Goal: Information Seeking & Learning: Learn about a topic

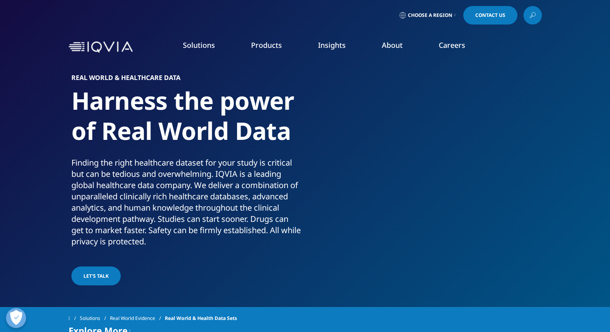
click at [426, 16] on span "Choose a Region" at bounding box center [430, 15] width 45 height 6
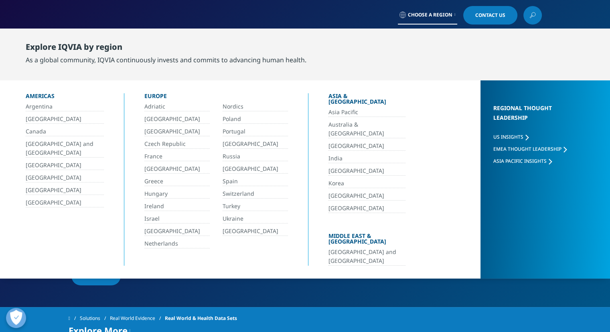
click at [230, 129] on link "Portugal" at bounding box center [255, 131] width 65 height 9
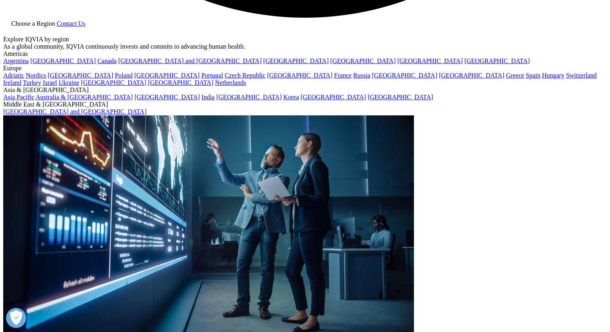
scroll to position [1812, 0]
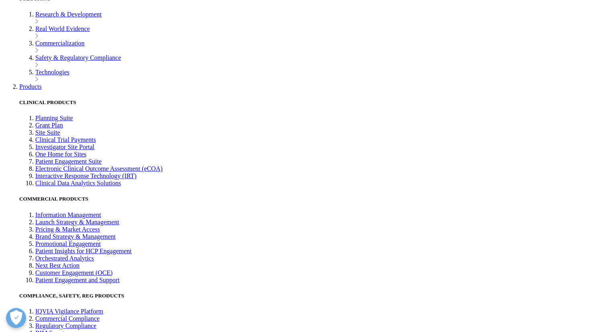
drag, startPoint x: 340, startPoint y: 300, endPoint x: 334, endPoint y: 296, distance: 6.9
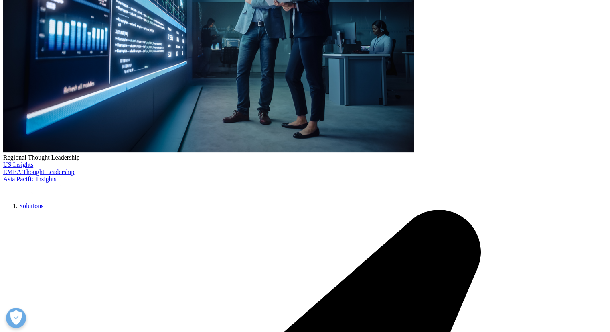
scroll to position [0, 0]
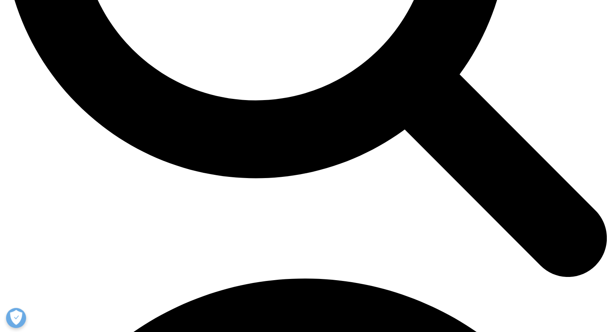
scroll to position [947, 0]
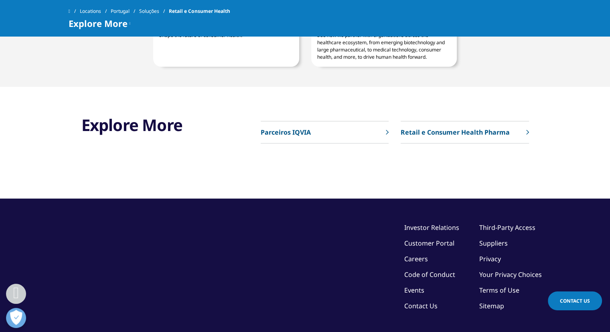
scroll to position [840, 0]
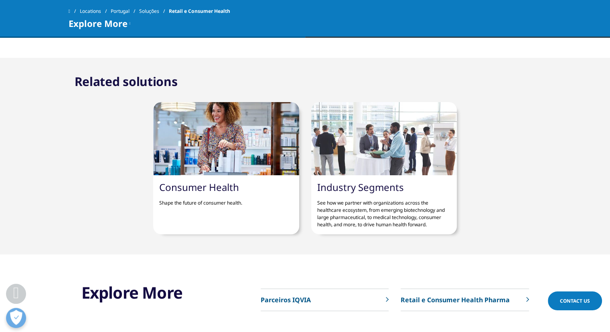
click at [380, 188] on link "Industry Segments" at bounding box center [360, 186] width 87 height 13
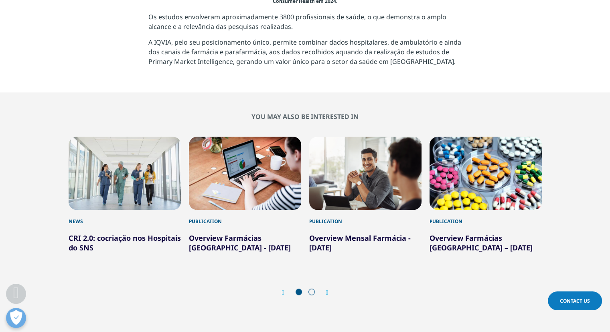
scroll to position [923, 0]
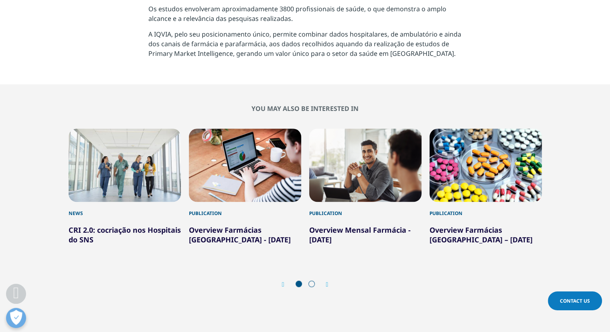
drag, startPoint x: 616, startPoint y: 35, endPoint x: 597, endPoint y: 217, distance: 182.7
click at [311, 286] on span at bounding box center [312, 283] width 6 height 6
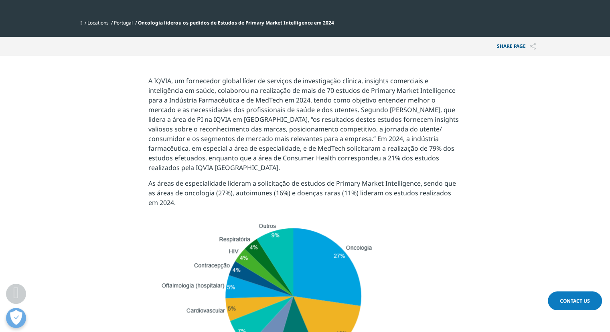
scroll to position [276, 0]
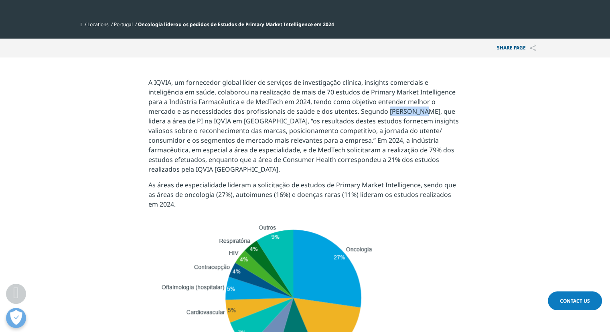
drag, startPoint x: 385, startPoint y: 113, endPoint x: 417, endPoint y: 113, distance: 32.1
click at [417, 113] on p "A IQVIA, um fornecedor global líder de serviços de investigação clínica, insigh…" at bounding box center [304, 128] width 313 height 102
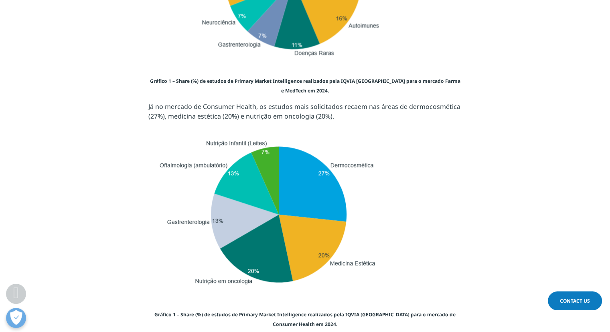
scroll to position [591, 0]
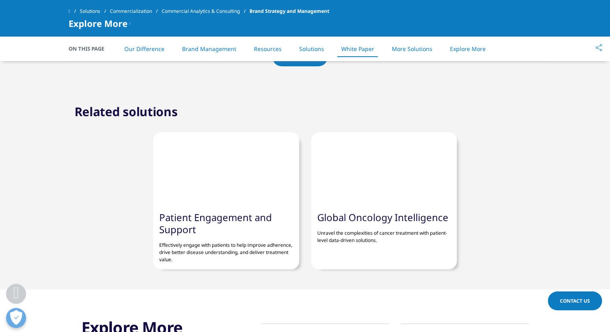
scroll to position [3080, 0]
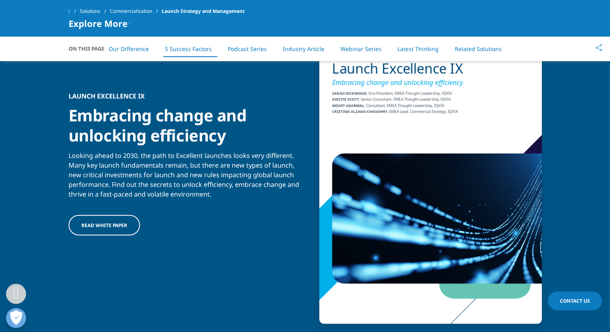
scroll to position [1959, 0]
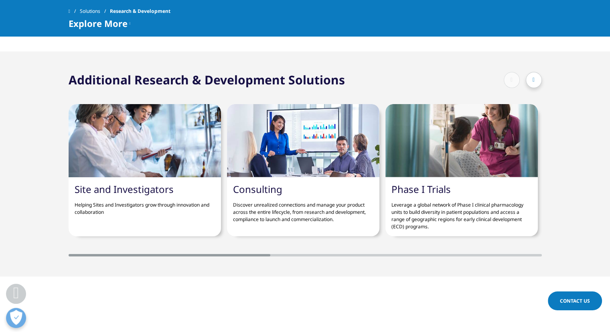
scroll to position [2152, 0]
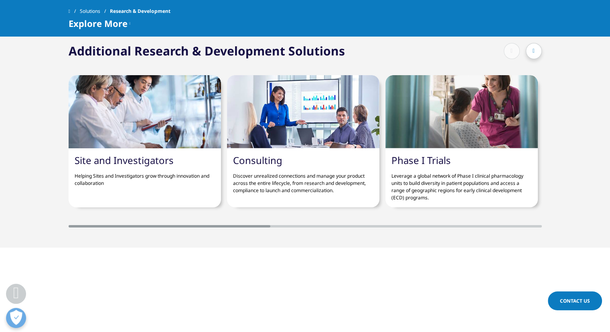
drag, startPoint x: 615, startPoint y: 26, endPoint x: 588, endPoint y: 234, distance: 209.7
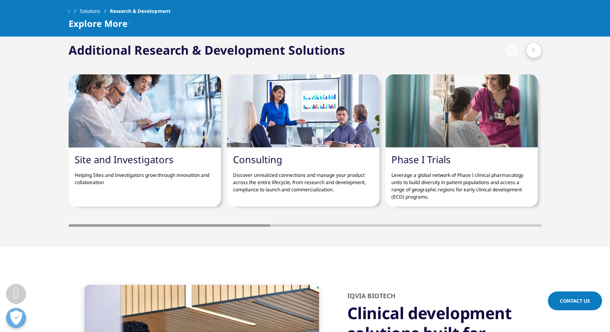
click at [531, 53] on div at bounding box center [534, 50] width 16 height 16
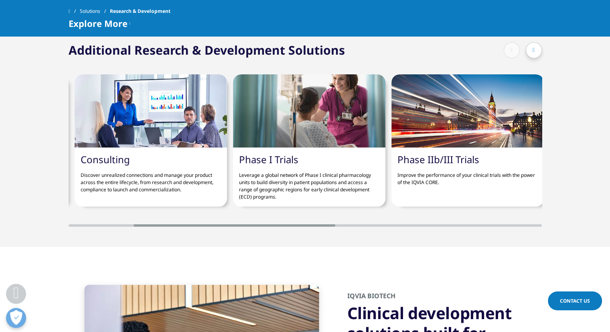
click at [531, 53] on div at bounding box center [534, 50] width 16 height 16
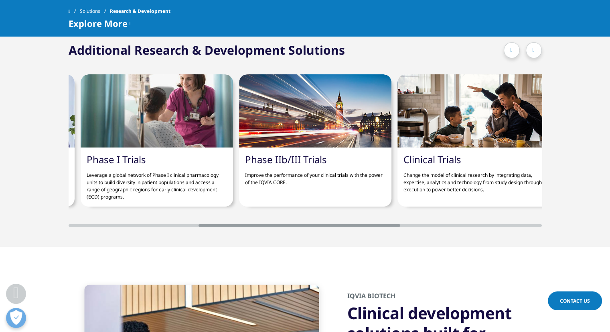
click at [531, 53] on div at bounding box center [534, 50] width 16 height 16
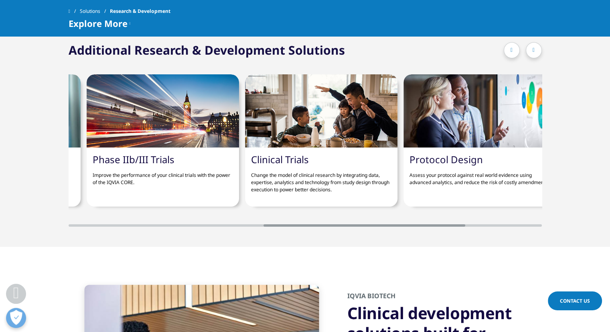
click at [531, 53] on div at bounding box center [534, 50] width 16 height 16
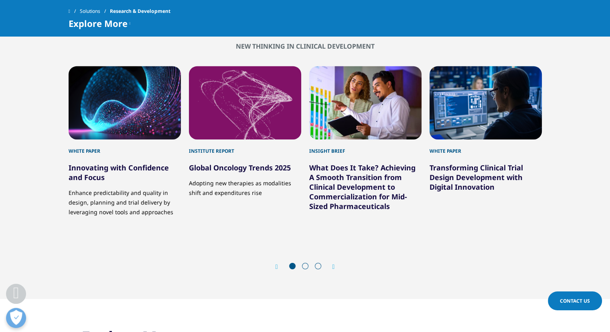
scroll to position [2606, 0]
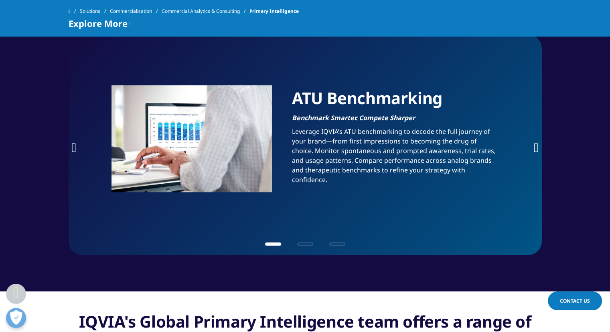
scroll to position [547, 0]
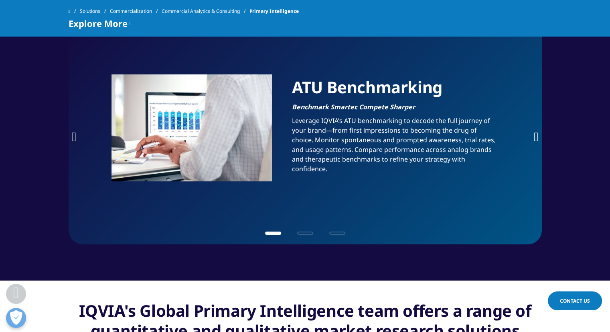
click at [535, 134] on icon "Next slide" at bounding box center [536, 136] width 5 height 13
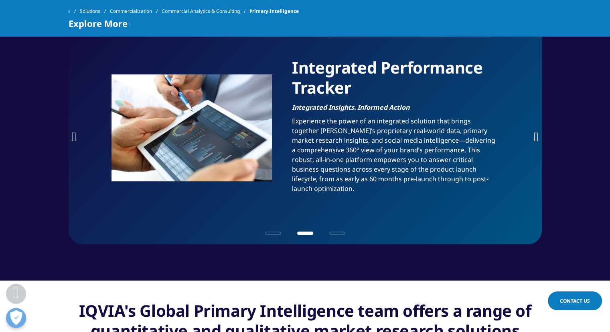
click at [535, 134] on icon "Next slide" at bounding box center [536, 136] width 5 height 13
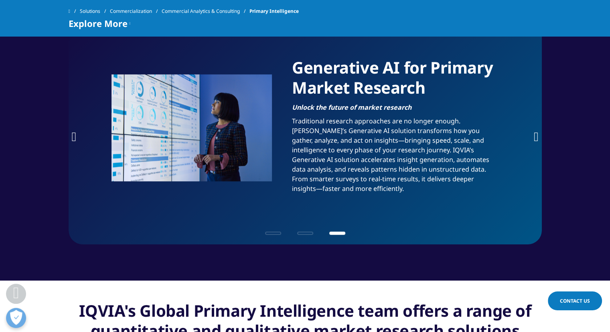
click at [535, 134] on icon "Next slide" at bounding box center [536, 136] width 5 height 13
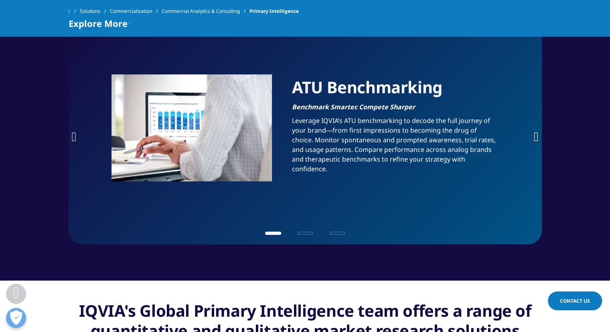
click at [535, 134] on icon "Next slide" at bounding box center [536, 136] width 5 height 13
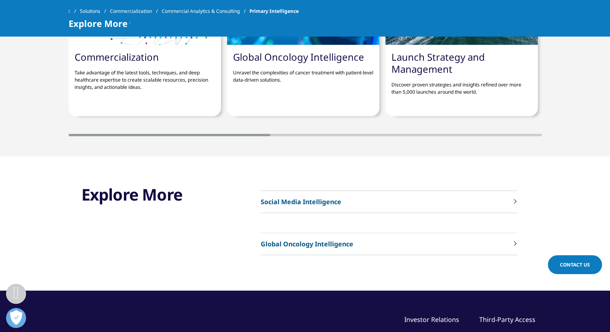
scroll to position [2230, 0]
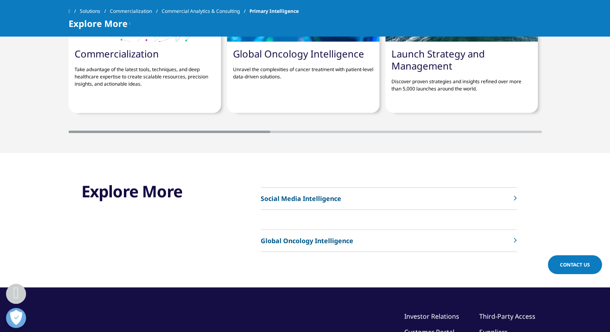
click at [511, 187] on link "Social Media Intelligence" at bounding box center [389, 198] width 256 height 22
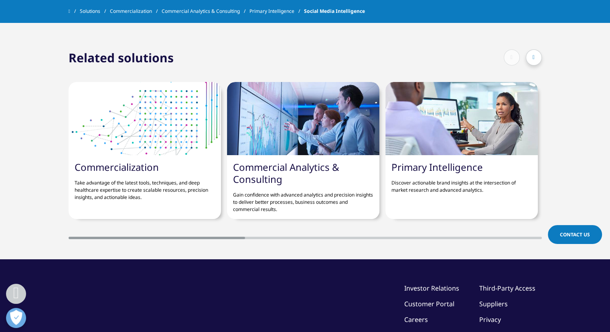
scroll to position [2689, 0]
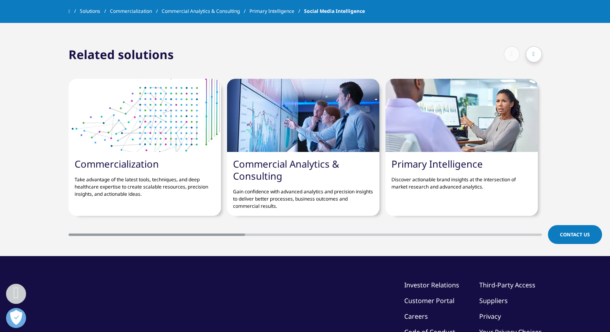
click at [435, 170] on p "Discover actionable brand insights at the intersection of market research and a…" at bounding box center [462, 180] width 140 height 20
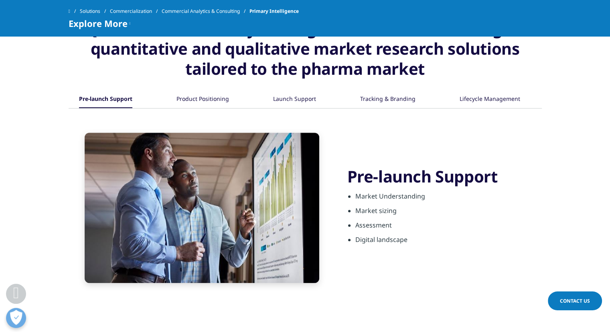
scroll to position [835, 0]
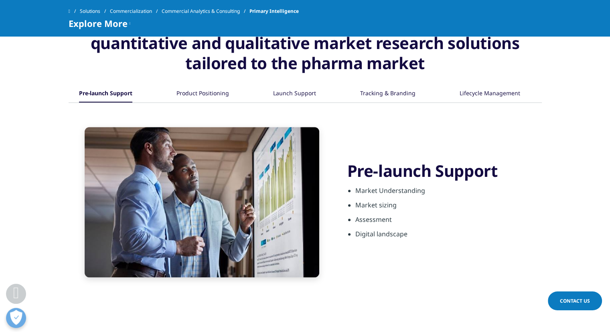
click at [211, 89] on div "Product Positioning" at bounding box center [203, 93] width 53 height 17
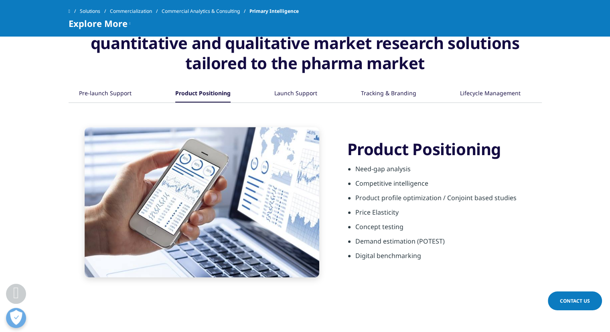
click at [279, 92] on div "Launch Support" at bounding box center [296, 93] width 43 height 17
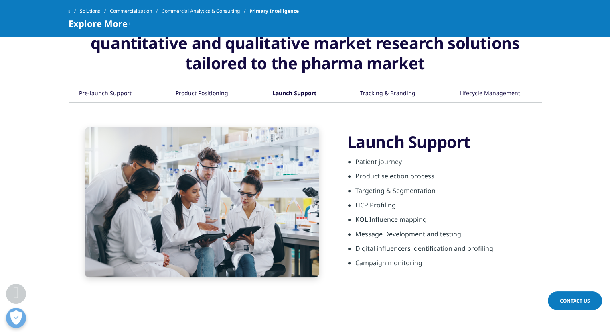
click at [376, 89] on div "Tracking & Branding" at bounding box center [387, 93] width 55 height 17
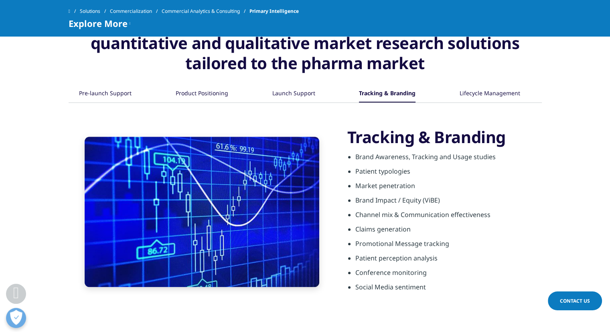
click at [461, 96] on div "Lifecycle Management" at bounding box center [490, 93] width 61 height 17
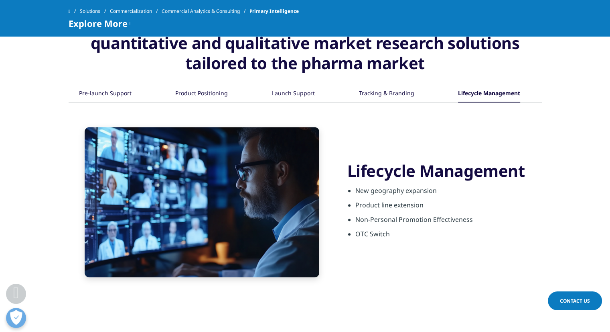
click at [395, 94] on div "Tracking & Branding" at bounding box center [386, 93] width 55 height 17
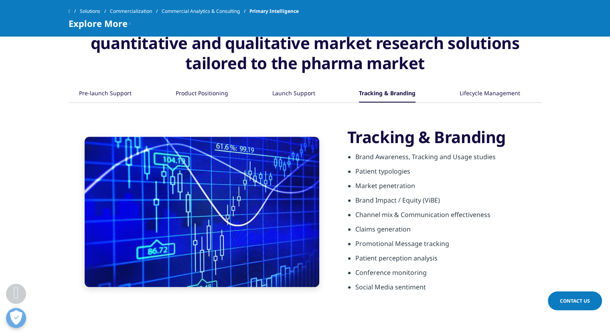
click at [301, 93] on div "Launch Support" at bounding box center [293, 93] width 43 height 17
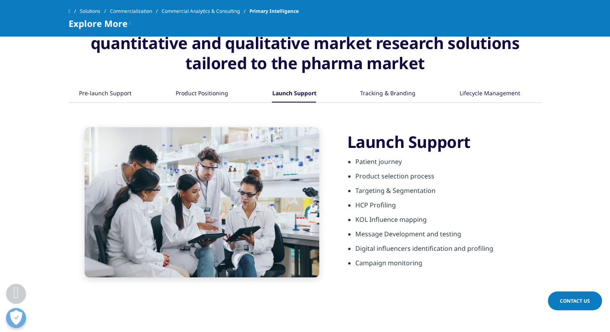
click at [194, 87] on div "Product Positioning" at bounding box center [202, 93] width 53 height 17
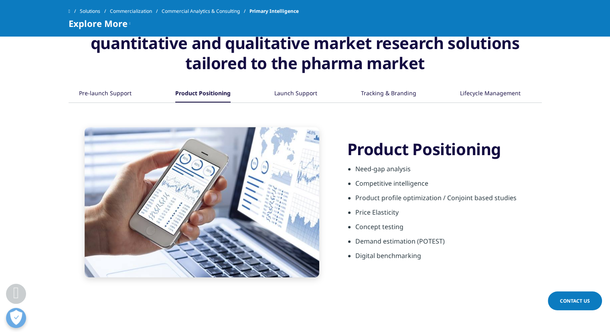
click at [98, 103] on div "Pre-launch Support Market Understanding Market sizing Assessment Digital landsc…" at bounding box center [306, 190] width 474 height 174
click at [96, 91] on div "Pre-launch Support" at bounding box center [105, 93] width 53 height 17
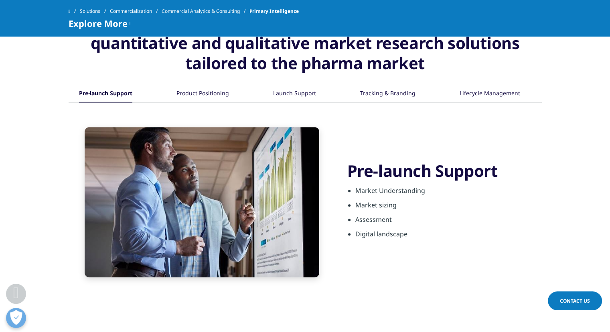
click at [204, 90] on div "Product Positioning" at bounding box center [203, 93] width 53 height 17
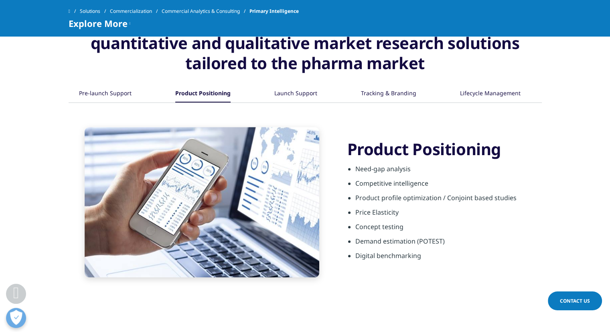
click at [273, 94] on div "Pre-launch Support Product Positioning" at bounding box center [306, 93] width 474 height 17
click at [302, 97] on div "Launch Support" at bounding box center [296, 93] width 43 height 17
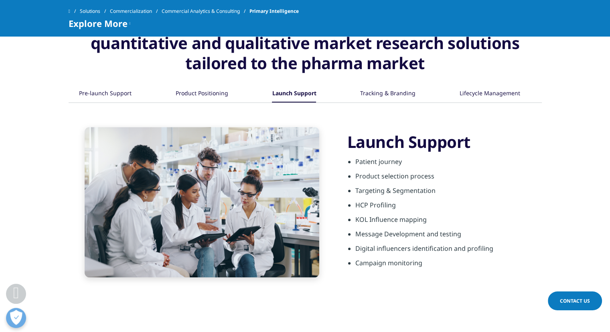
click at [377, 96] on div "Tracking & Branding" at bounding box center [387, 93] width 55 height 17
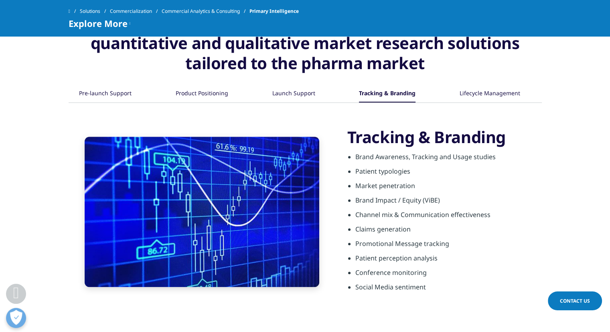
click at [459, 90] on button "Lifecycle Management" at bounding box center [490, 93] width 62 height 17
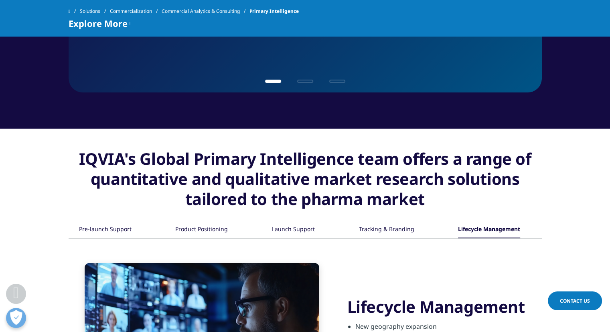
scroll to position [732, 0]
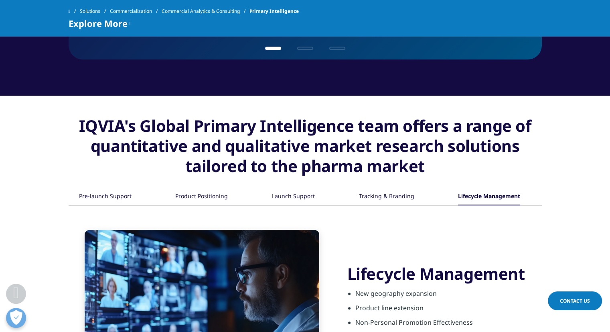
click at [119, 196] on div "Pre-launch Support" at bounding box center [105, 196] width 53 height 17
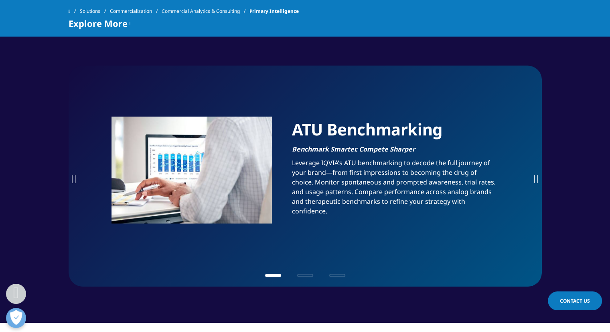
scroll to position [497, 0]
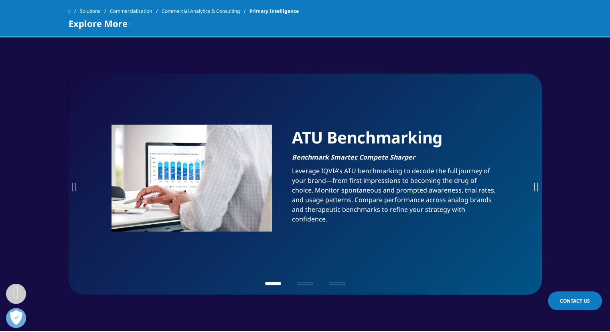
click at [530, 187] on div "ATU Benchmarking Benchmark Smarter. Compete Sharper Leverage IQVIA’s ATU benchm…" at bounding box center [306, 183] width 474 height 221
click at [534, 185] on icon "Next slide" at bounding box center [536, 186] width 5 height 13
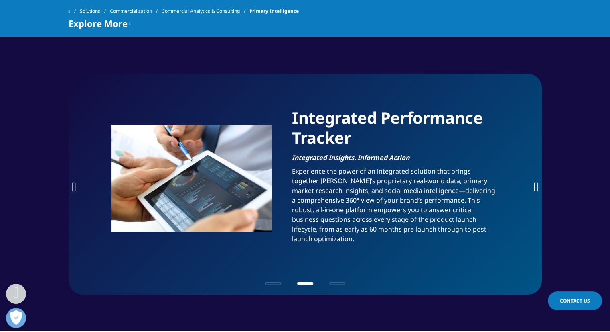
click at [534, 185] on icon "Next slide" at bounding box center [536, 186] width 5 height 13
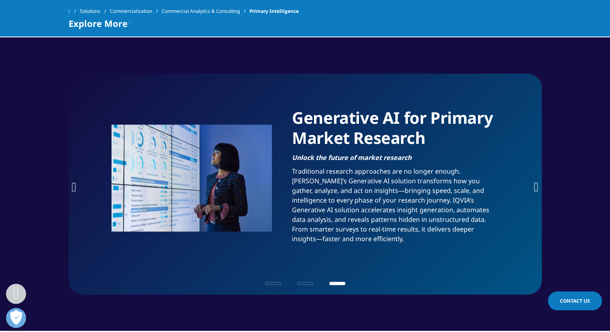
click at [534, 185] on icon "Next slide" at bounding box center [536, 186] width 5 height 13
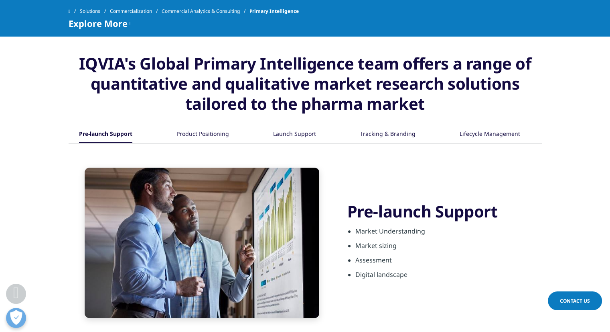
scroll to position [797, 0]
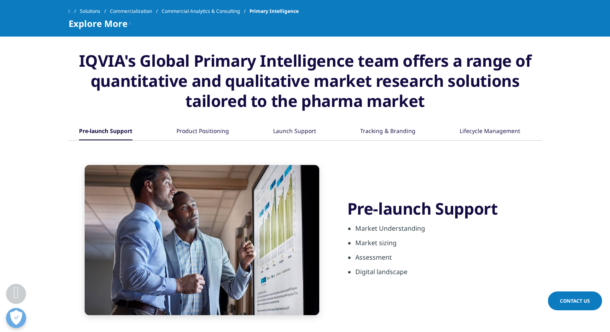
click at [511, 163] on div "Pre-launch Support Market Understanding Market sizing Assessment Digital landsc…" at bounding box center [306, 227] width 474 height 174
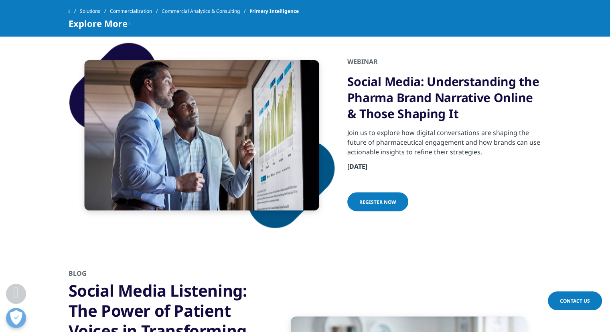
scroll to position [1345, 0]
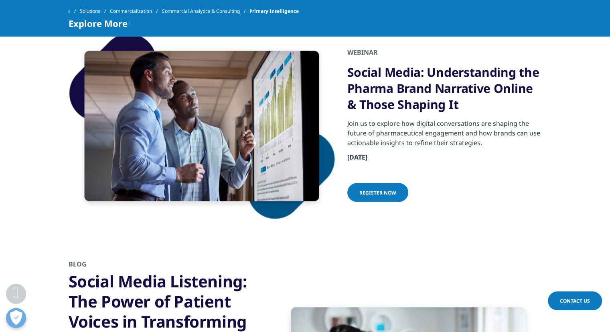
drag, startPoint x: 511, startPoint y: 163, endPoint x: 604, endPoint y: 301, distance: 166.9
click at [604, 301] on div "Clear Search Loading Choose a Region Contact Us" at bounding box center [305, 16] width 610 height 2723
click at [589, 145] on section "Webinar Social Media: Understanding the Pharma Brand Narrative Online & Those S…" at bounding box center [305, 125] width 610 height 226
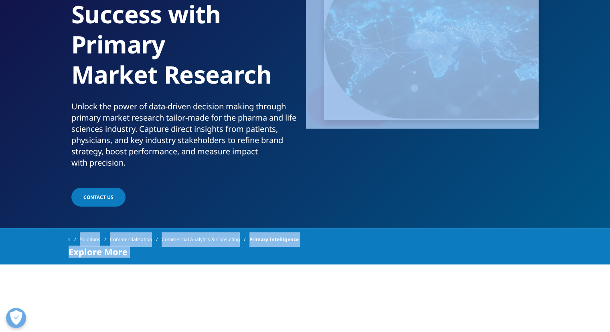
scroll to position [0, 0]
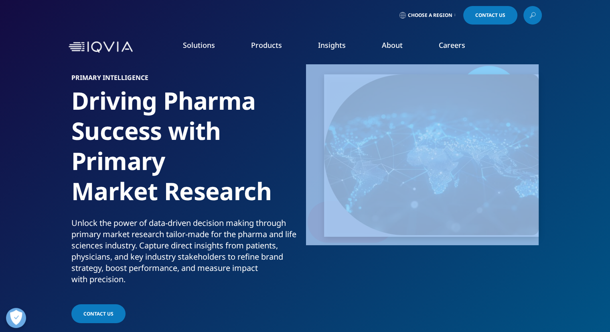
drag, startPoint x: 612, startPoint y: 59, endPoint x: 313, endPoint y: -13, distance: 306.6
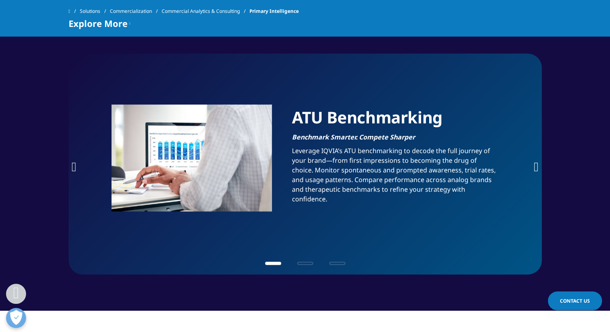
scroll to position [519, 0]
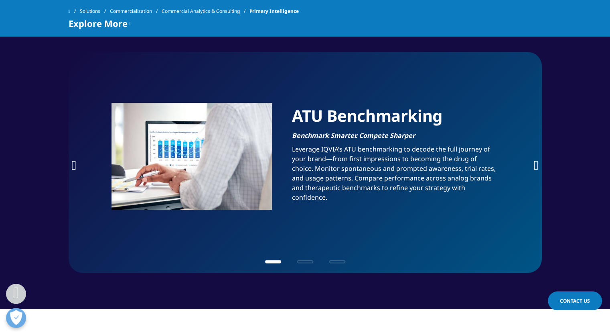
click at [536, 163] on icon "Next slide" at bounding box center [536, 165] width 5 height 13
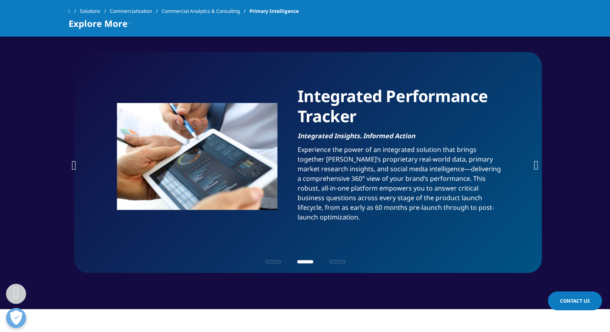
click at [298, 105] on h1 "Integrated Performance Tracker" at bounding box center [401, 108] width 207 height 45
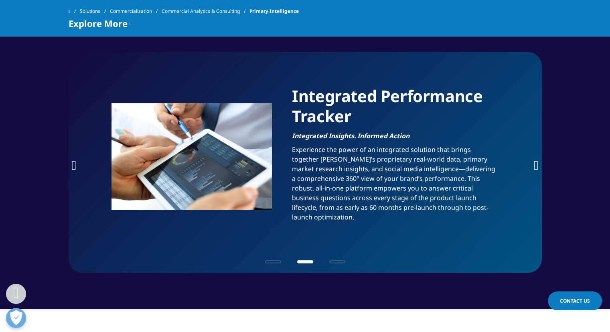
click at [306, 120] on h1 "Integrated Performance Tracker" at bounding box center [395, 108] width 207 height 45
click at [534, 165] on icon "Next slide" at bounding box center [536, 165] width 5 height 13
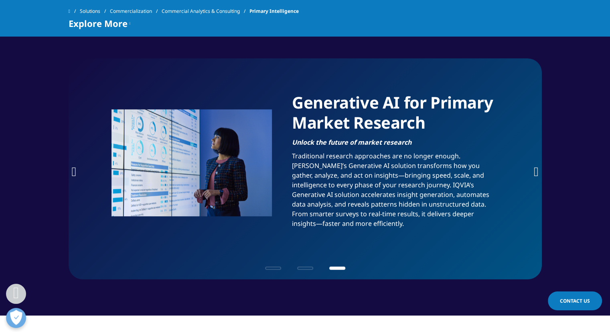
scroll to position [510, 0]
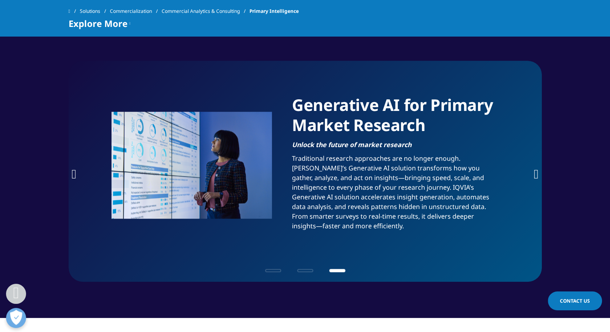
click at [75, 171] on icon "Previous slide" at bounding box center [74, 173] width 5 height 13
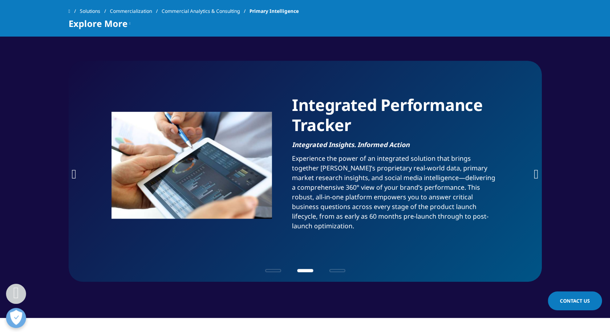
click at [75, 171] on icon "Previous slide" at bounding box center [74, 173] width 5 height 13
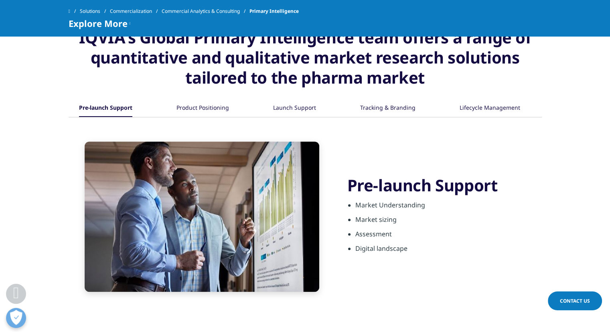
scroll to position [831, 0]
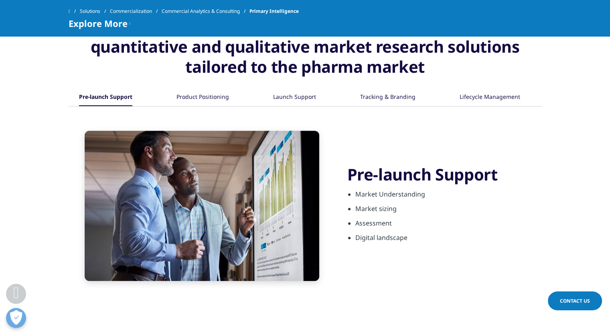
click at [209, 98] on div "Product Positioning" at bounding box center [203, 97] width 53 height 17
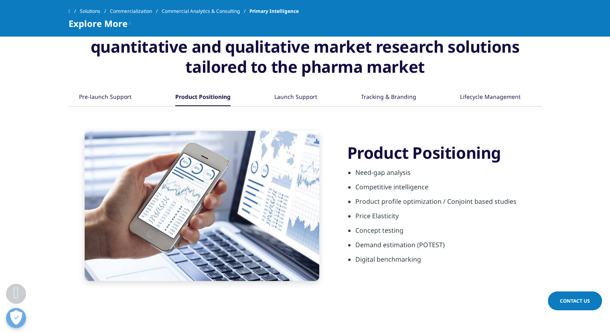
click at [282, 93] on div "Launch Support" at bounding box center [296, 97] width 43 height 17
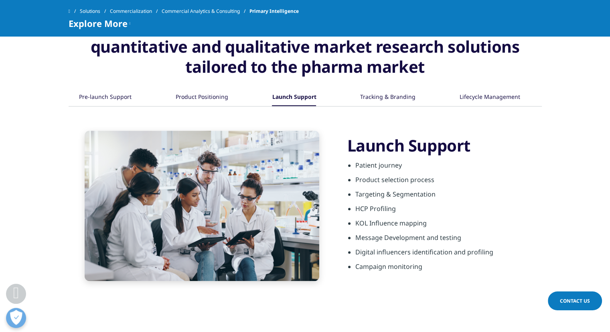
click at [359, 97] on div "Pre-launch Support Product Positioning" at bounding box center [306, 97] width 474 height 17
click at [383, 94] on div "Tracking & Branding" at bounding box center [387, 97] width 55 height 17
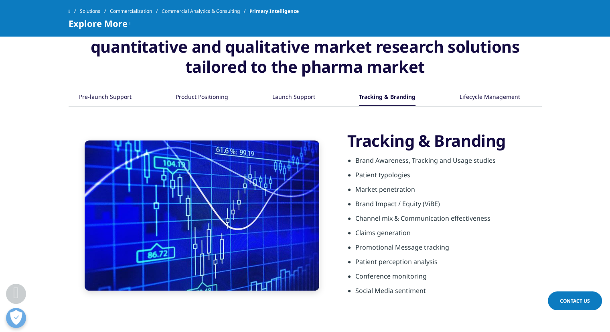
click at [464, 98] on div "Lifecycle Management" at bounding box center [490, 97] width 61 height 17
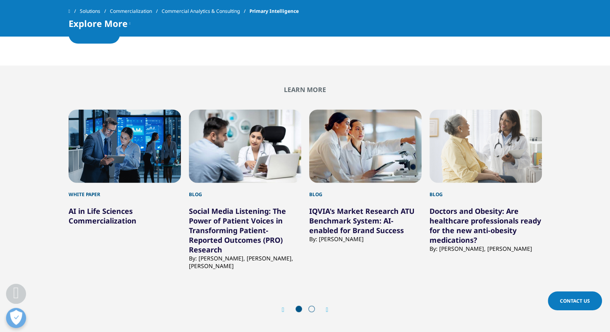
scroll to position [1812, 0]
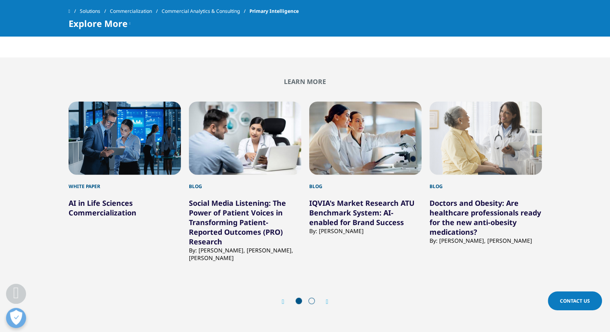
click at [338, 209] on link "IQVIA's Market Research ATU Benchmark System: AI-enabled for Brand Success" at bounding box center [362, 212] width 106 height 29
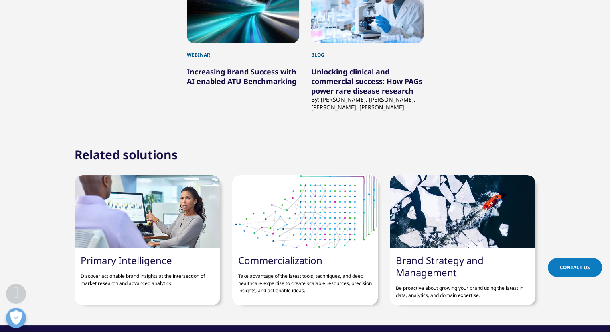
scroll to position [2150, 0]
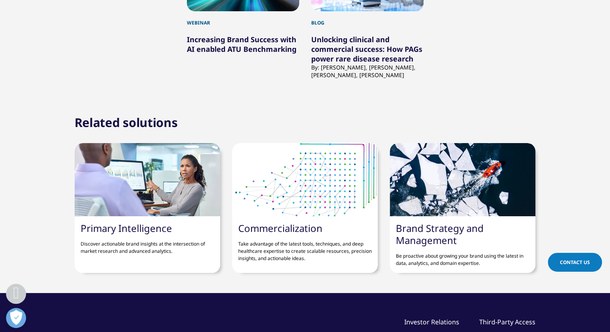
click at [431, 222] on link "Brand Strategy and Management" at bounding box center [440, 233] width 88 height 25
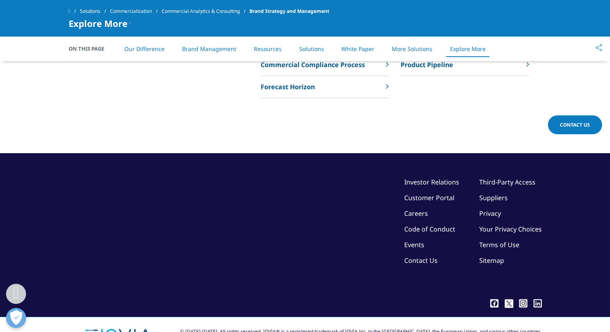
scroll to position [3427, 0]
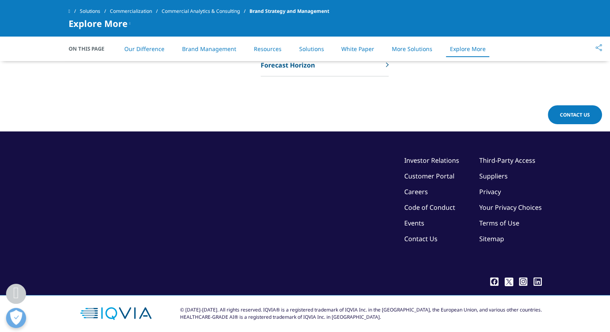
click at [185, 13] on link "Commercial Analytics & Consulting" at bounding box center [206, 11] width 88 height 14
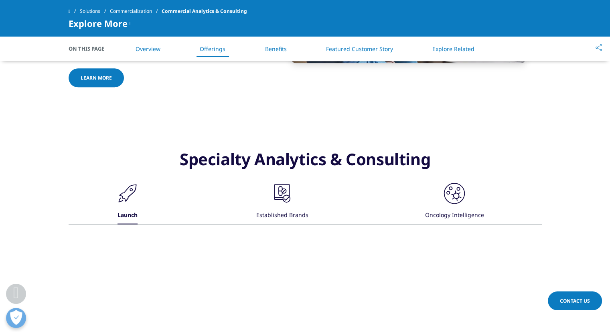
scroll to position [771, 0]
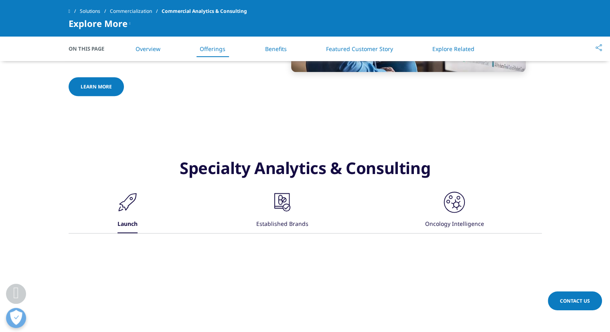
click at [467, 213] on div ".cls-1{fill:#231f20;} Oncology Intelligence" at bounding box center [454, 211] width 59 height 43
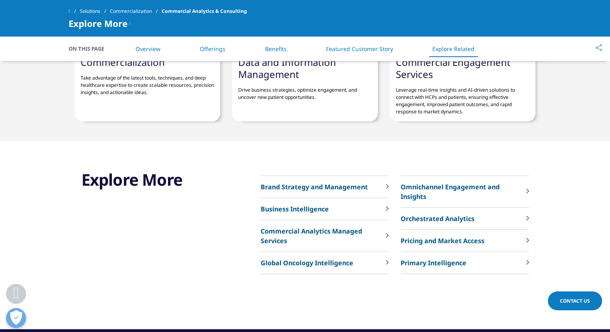
scroll to position [2343, 0]
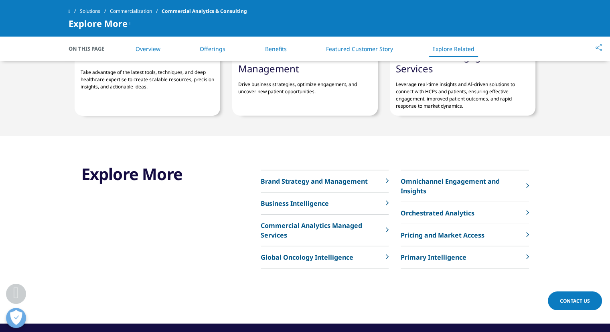
click at [427, 252] on p "Primary Intelligence" at bounding box center [434, 257] width 66 height 10
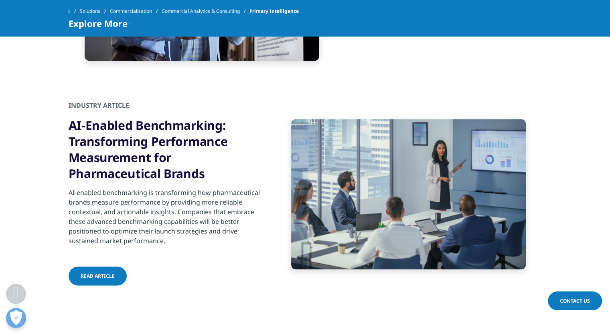
scroll to position [1057, 0]
